Goal: Task Accomplishment & Management: Use online tool/utility

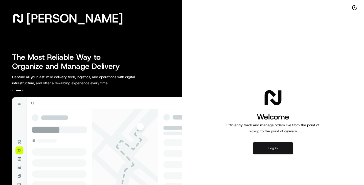
click at [281, 150] on button "Log in" at bounding box center [273, 148] width 40 height 12
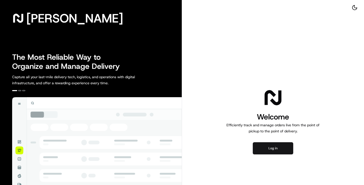
click at [262, 145] on button "Log in" at bounding box center [273, 148] width 40 height 12
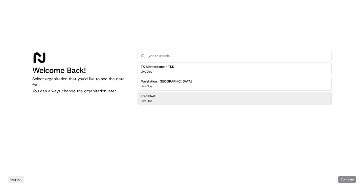
click at [189, 141] on div "TK Marketplace - TKD LiveOps Toolstation, [GEOGRAPHIC_DATA] LiveOps TradeKart L…" at bounding box center [235, 108] width 194 height 95
click at [69, 105] on div "Welcome Back! Select organization that you’d like to see the data for. You can …" at bounding box center [80, 103] width 97 height 105
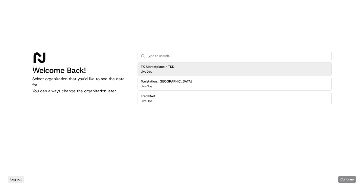
click at [172, 54] on input "text" at bounding box center [237, 56] width 181 height 10
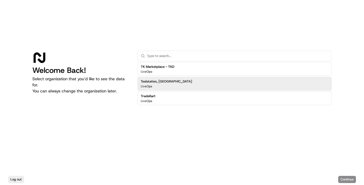
click at [102, 131] on div "Welcome Back! Select organization that you’d like to see the data for. You can …" at bounding box center [80, 103] width 97 height 105
drag, startPoint x: 57, startPoint y: 78, endPoint x: 85, endPoint y: 89, distance: 29.5
click at [85, 84] on p "Select organization that you’d like to see the data for. You can always change …" at bounding box center [80, 85] width 97 height 18
click at [81, 93] on p "Select organization that you’d like to see the data for. You can always change …" at bounding box center [80, 85] width 97 height 18
drag, startPoint x: 64, startPoint y: 80, endPoint x: 109, endPoint y: 103, distance: 50.5
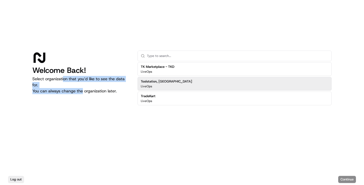
click at [102, 101] on div "Welcome Back! Select organization that you’d like to see the data for. You can …" at bounding box center [80, 103] width 97 height 105
drag, startPoint x: 109, startPoint y: 105, endPoint x: 135, endPoint y: 65, distance: 47.5
click at [110, 105] on div "Welcome Back! Select organization that you’d like to see the data for. You can …" at bounding box center [80, 103] width 97 height 105
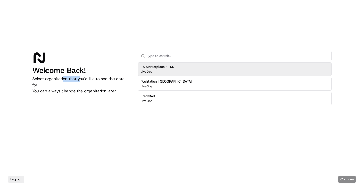
drag, startPoint x: 63, startPoint y: 78, endPoint x: 80, endPoint y: 81, distance: 16.9
click at [80, 81] on p "Select organization that you’d like to see the data for. You can always change …" at bounding box center [80, 85] width 97 height 18
click at [99, 62] on div at bounding box center [80, 58] width 97 height 14
click at [102, 80] on p "Select organization that you’d like to see the data for. You can always change …" at bounding box center [80, 85] width 97 height 18
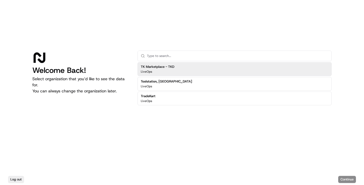
click at [117, 43] on div "Welcome Back! Select organization that you’d like to see the data for. You can …" at bounding box center [182, 87] width 364 height 174
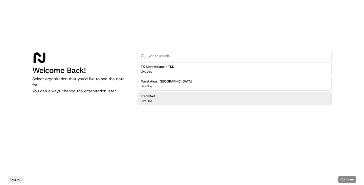
click at [155, 96] on h2 "TradeKart" at bounding box center [148, 96] width 15 height 5
click at [349, 179] on button "Continue" at bounding box center [347, 179] width 18 height 7
